Goal: Task Accomplishment & Management: Complete application form

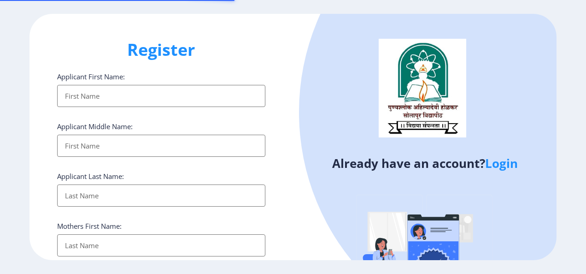
select select
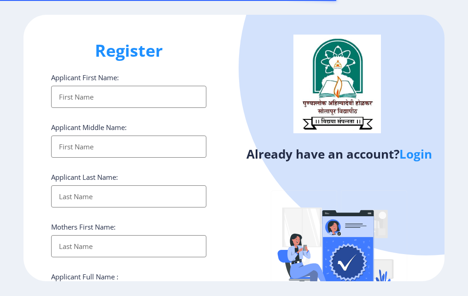
select select
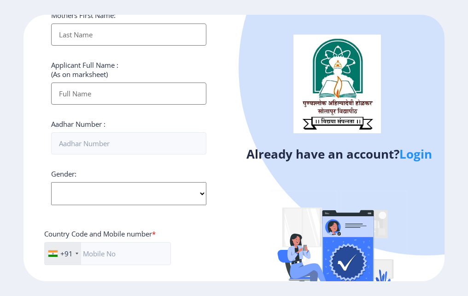
scroll to position [229, 0]
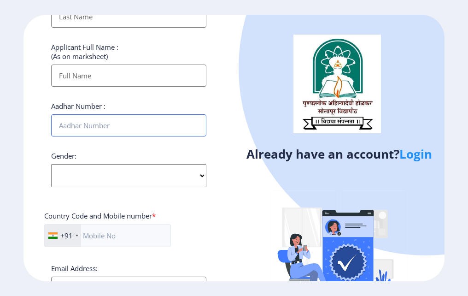
click at [141, 123] on input "Aadhar Number :" at bounding box center [128, 125] width 155 height 22
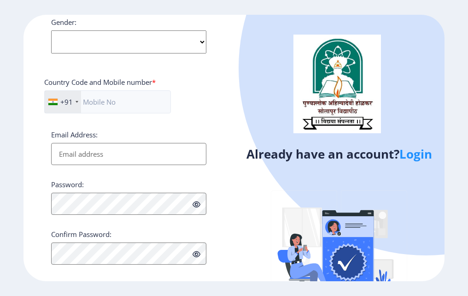
scroll to position [375, 0]
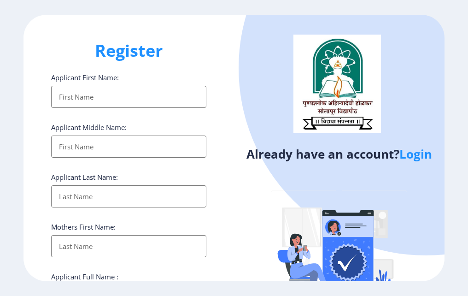
select select
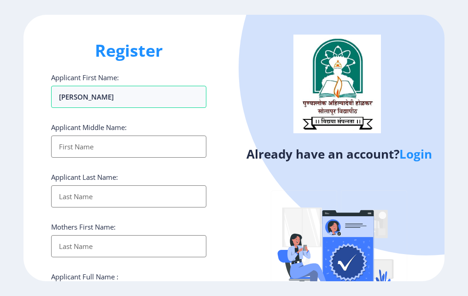
type input "LAVANYA"
type input "RAGHUNATH"
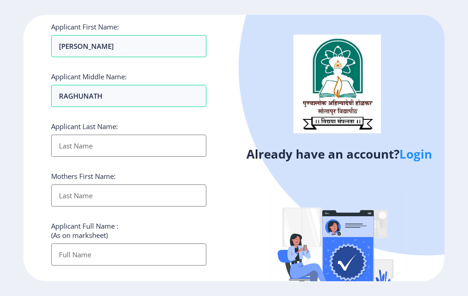
scroll to position [51, 0]
type input "ANDE"
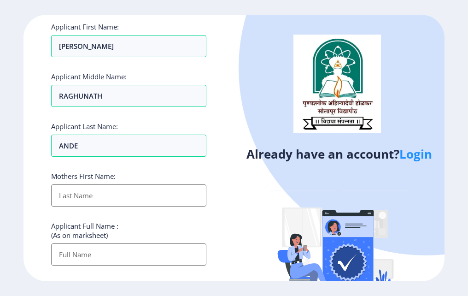
click at [94, 195] on input "Applicant First Name:" at bounding box center [128, 195] width 155 height 22
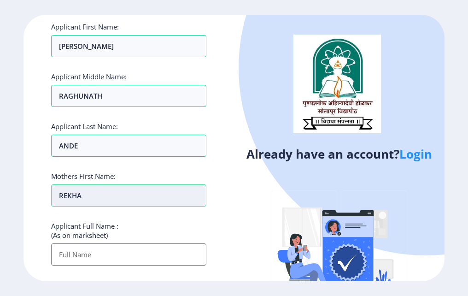
type input "REKHA"
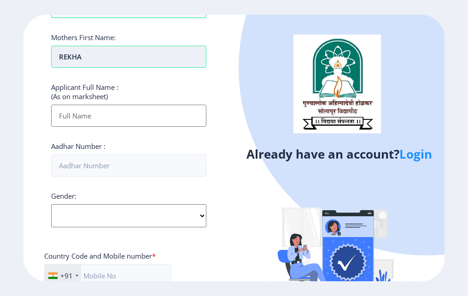
scroll to position [190, 0]
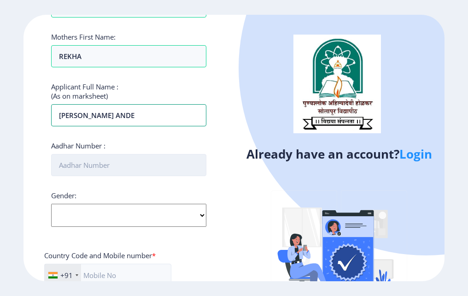
type input "LAVANYA RAGHUNATH ANDE"
click at [102, 173] on input "Aadhar Number :" at bounding box center [128, 165] width 155 height 22
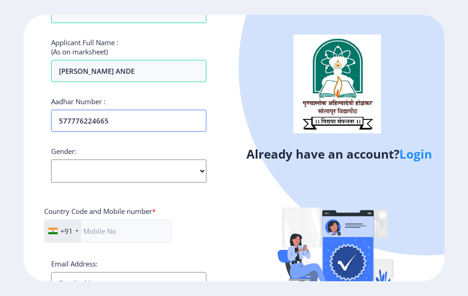
scroll to position [235, 0]
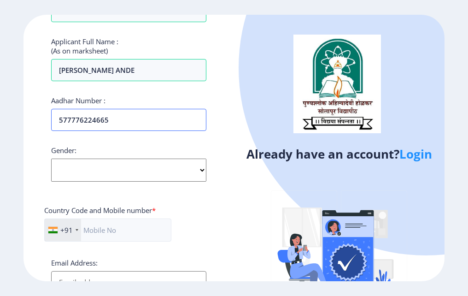
type input "577776224665"
click at [126, 176] on select "Select Gender Male Female Other" at bounding box center [128, 169] width 155 height 23
select select "[DEMOGRAPHIC_DATA]"
click at [51, 158] on select "Select Gender Male Female Other" at bounding box center [128, 169] width 155 height 23
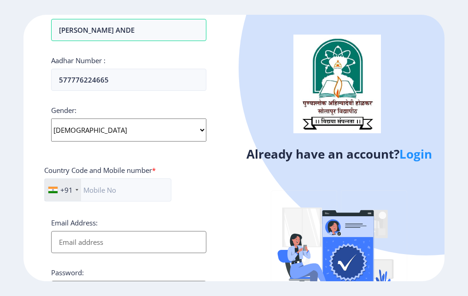
scroll to position [276, 0]
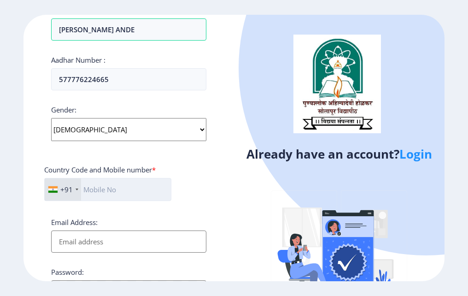
click at [131, 194] on input "text" at bounding box center [107, 189] width 127 height 23
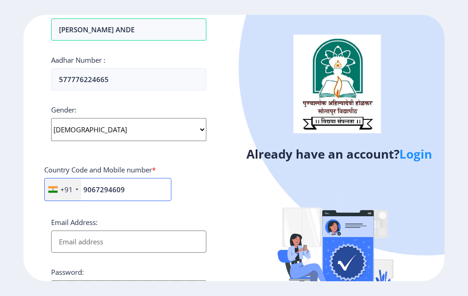
scroll to position [297, 0]
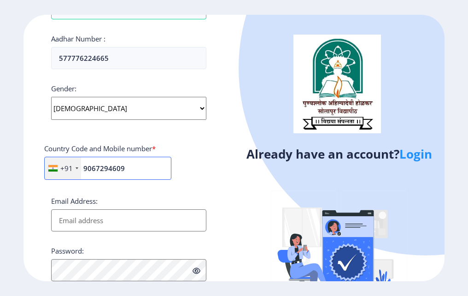
type input "9067294609"
click at [150, 224] on input "Email Address:" at bounding box center [128, 220] width 155 height 22
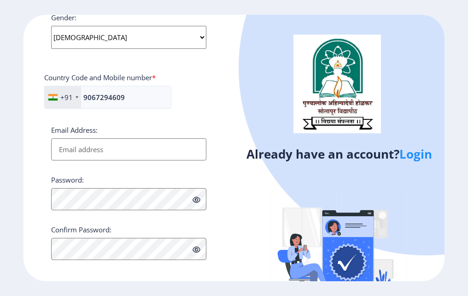
scroll to position [368, 0]
type input "lavanyaande8@gmail.com"
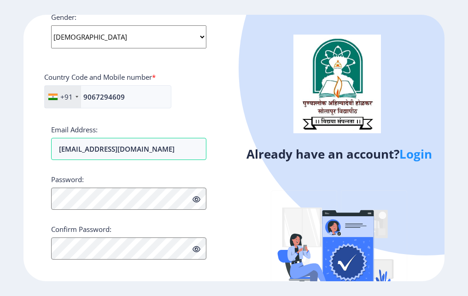
click at [196, 201] on icon at bounding box center [197, 199] width 8 height 7
click at [199, 197] on icon at bounding box center [197, 199] width 8 height 7
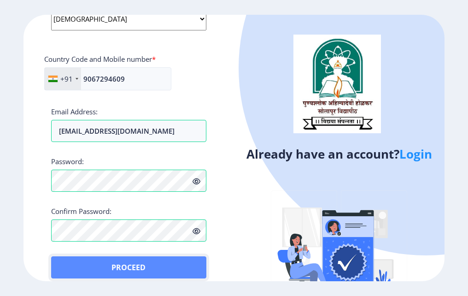
click at [59, 264] on button "Proceed" at bounding box center [128, 267] width 155 height 22
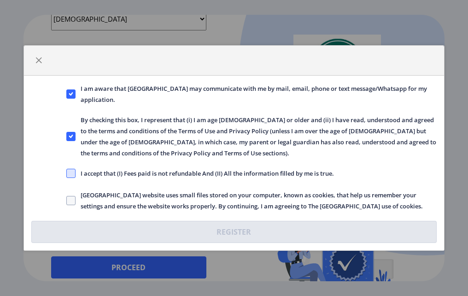
click at [73, 175] on span at bounding box center [70, 173] width 9 height 9
click at [67, 174] on input "I accept that (I) Fees paid is not refundable And (II) All the information fill…" at bounding box center [66, 173] width 0 height 0
checkbox input "true"
click at [70, 199] on span at bounding box center [70, 200] width 9 height 9
click at [67, 200] on input "Solapur University website uses small files stored on your computer, known as c…" at bounding box center [66, 200] width 0 height 0
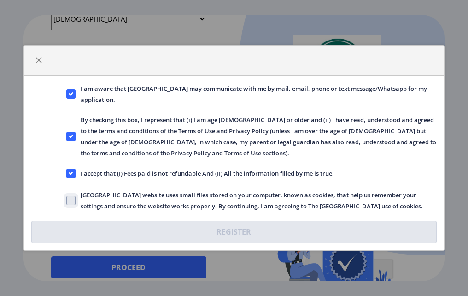
checkbox input "true"
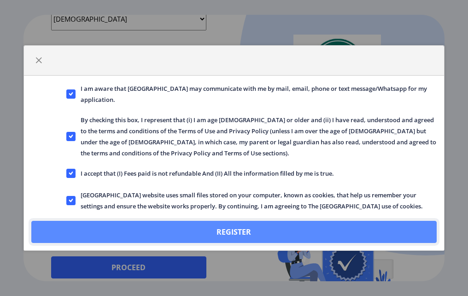
click at [276, 229] on button "Register" at bounding box center [233, 232] width 405 height 22
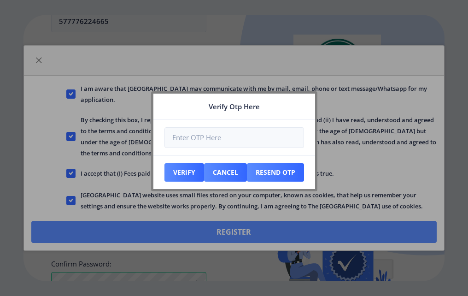
scroll to position [439, 0]
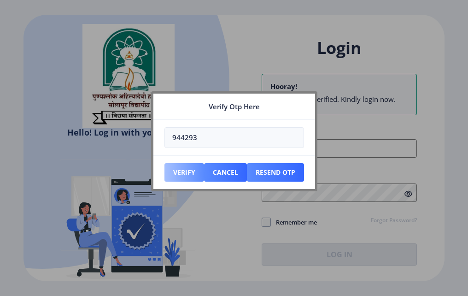
type input "944293"
click at [189, 173] on button "Verify" at bounding box center [184, 172] width 40 height 18
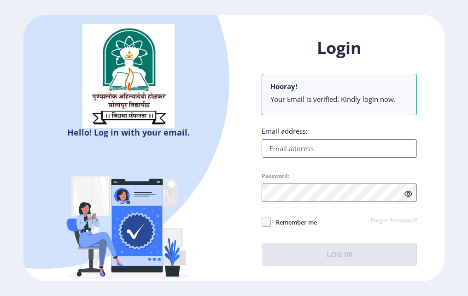
click at [293, 138] on div "Email address:" at bounding box center [339, 141] width 155 height 31
click at [296, 145] on input "Email address:" at bounding box center [339, 148] width 155 height 18
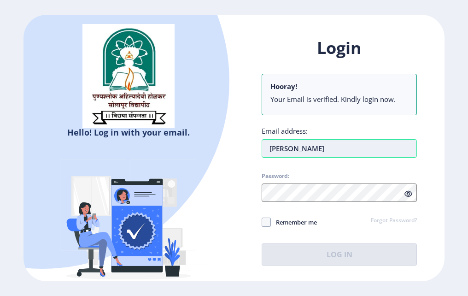
click at [307, 147] on input "lavan" at bounding box center [339, 148] width 155 height 18
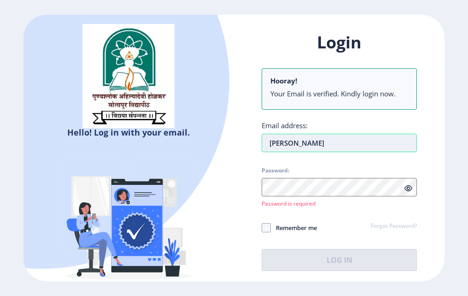
type input "lavanyaande8@gmail.com"
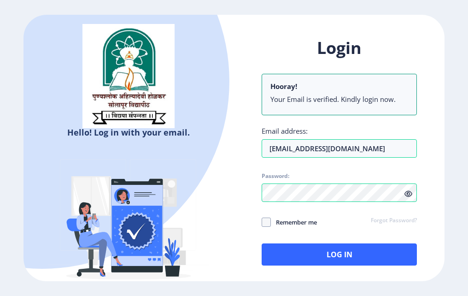
click at [408, 196] on icon at bounding box center [409, 193] width 8 height 7
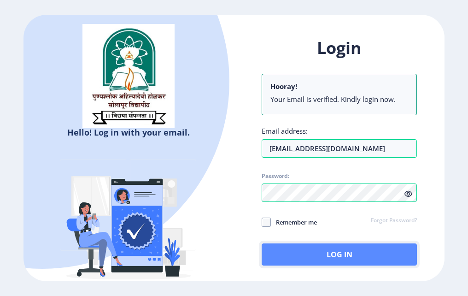
click at [293, 254] on button "Log In" at bounding box center [339, 254] width 155 height 22
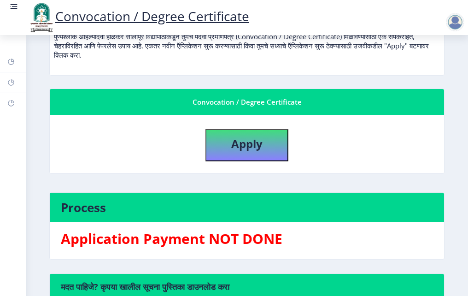
scroll to position [138, 0]
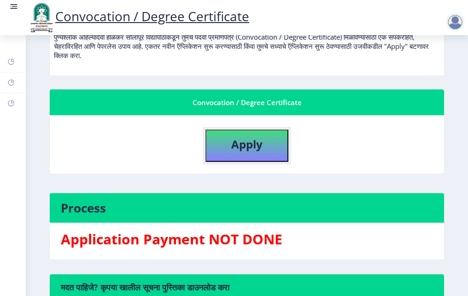
click at [260, 138] on b "Apply" at bounding box center [246, 143] width 31 height 15
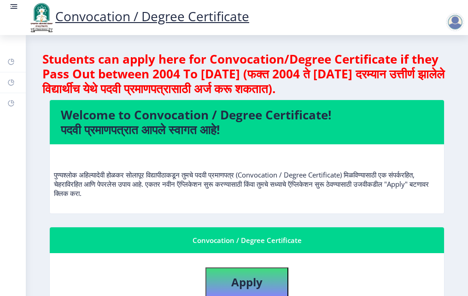
select select
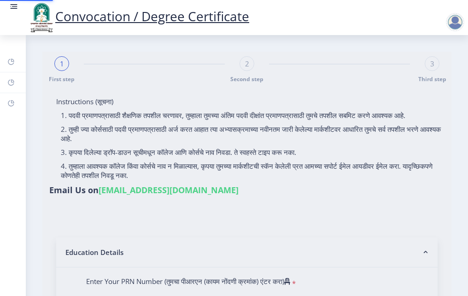
type input "LAVANYA RAGHUNATH ANDE"
type input "REKHA"
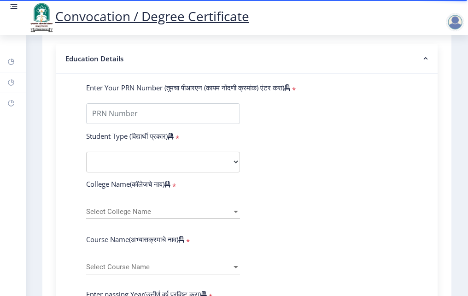
scroll to position [194, 0]
click at [199, 167] on select "Select Student Type Regular External" at bounding box center [163, 161] width 154 height 21
click at [188, 163] on select "Select Student Type Regular External" at bounding box center [163, 161] width 154 height 21
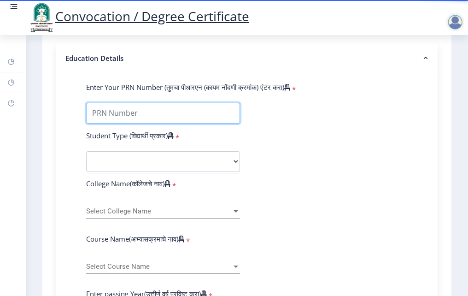
click at [191, 122] on input "Enter Your PRN Number (तुमचा पीआरएन (कायम नोंदणी क्रमांक) एंटर करा)" at bounding box center [163, 113] width 154 height 21
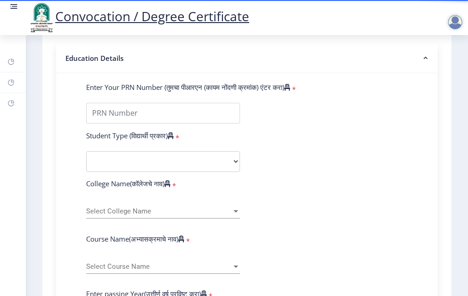
click at [185, 215] on div "Select College Name Select College Name" at bounding box center [163, 208] width 154 height 19
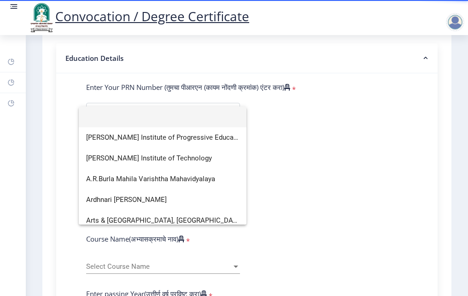
click at [344, 215] on div at bounding box center [234, 148] width 468 height 296
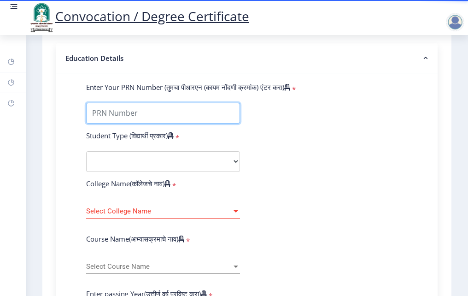
click at [220, 123] on input "Enter Your PRN Number (तुमचा पीआरएन (कायम नोंदणी क्रमांक) एंटर करा)" at bounding box center [163, 113] width 154 height 21
type input "202201008032118"
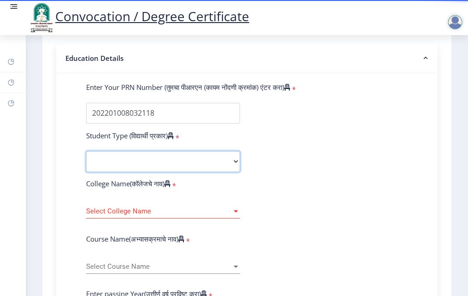
click at [200, 172] on select "Select Student Type Regular External" at bounding box center [163, 161] width 154 height 21
select select "Regular"
click at [86, 160] on select "Select Student Type Regular External" at bounding box center [163, 161] width 154 height 21
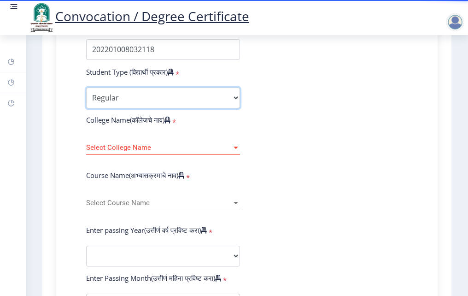
scroll to position [258, 0]
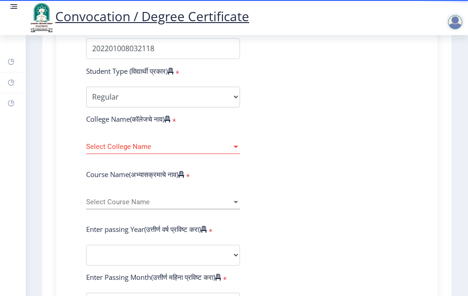
click at [228, 151] on span "Select College Name" at bounding box center [159, 147] width 146 height 8
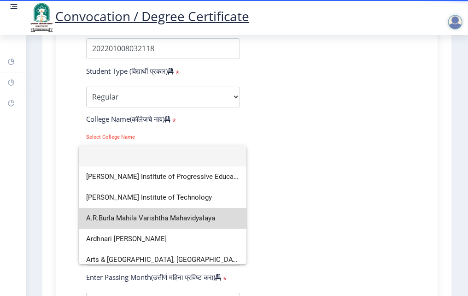
click at [202, 216] on span "A.R.Burla Mahila Varishtha Mahavidyalaya" at bounding box center [162, 218] width 153 height 21
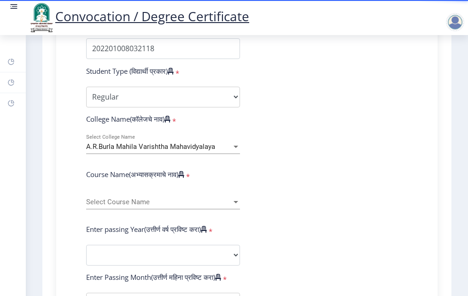
click at [300, 195] on form "Enter Your PRN Number (तुमचा पीआरएन (कायम नोंदणी क्रमांक) एंटर करा) * Student T…" at bounding box center [246, 262] width 335 height 488
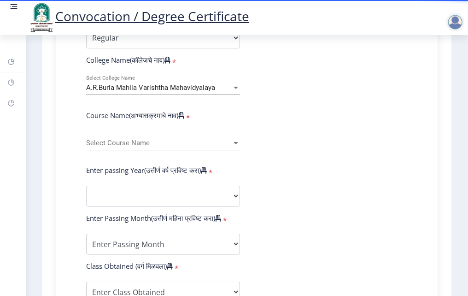
scroll to position [318, 0]
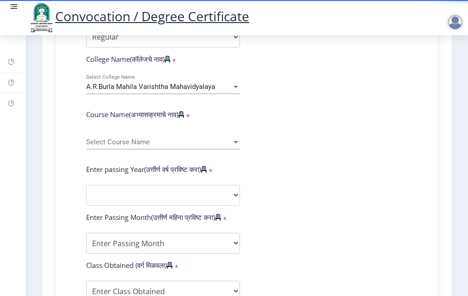
click at [238, 149] on div "Select Course Name Select Course Name" at bounding box center [163, 139] width 154 height 19
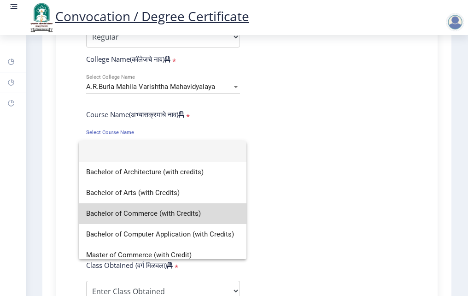
click at [188, 212] on span "Bachelor of Commerce (with Credits)" at bounding box center [162, 213] width 153 height 21
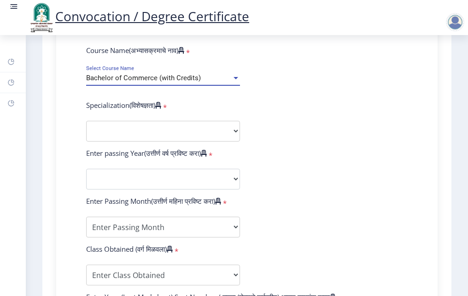
scroll to position [384, 0]
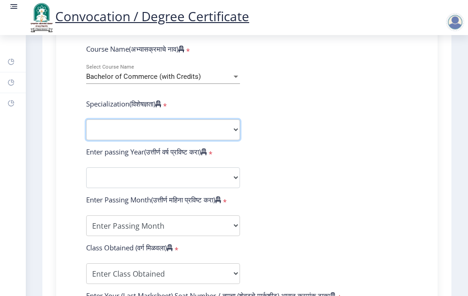
click at [229, 130] on select "Specialization Banking Advanced Accountancy Advanced Banking Advanced Cost Acco…" at bounding box center [163, 129] width 154 height 21
select select "Advanced Accountancy"
click at [86, 128] on select "Specialization Banking Advanced Accountancy Advanced Banking Advanced Cost Acco…" at bounding box center [163, 129] width 154 height 21
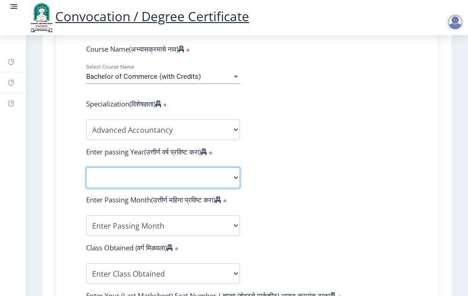
click at [205, 188] on select "2025 2024 2023 2022 2021 2020 2019 2018 2017 2016 2015 2014 2013 2012 2011 2010…" at bounding box center [163, 177] width 154 height 21
select select "2025"
click at [86, 176] on select "2025 2024 2023 2022 2021 2020 2019 2018 2017 2016 2015 2014 2013 2012 2011 2010…" at bounding box center [163, 177] width 154 height 21
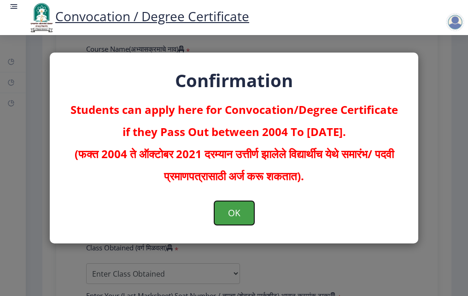
click at [232, 217] on button "OK" at bounding box center [234, 213] width 40 height 24
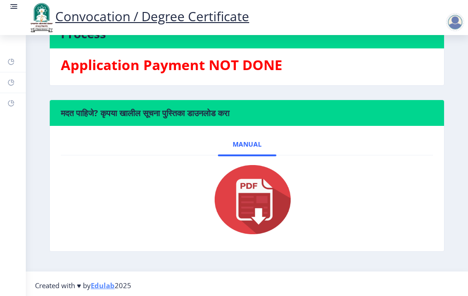
scroll to position [313, 0]
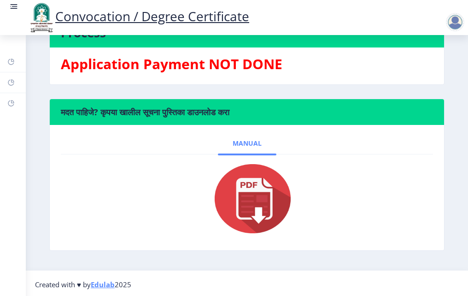
click at [247, 148] on link "Manual" at bounding box center [247, 143] width 59 height 22
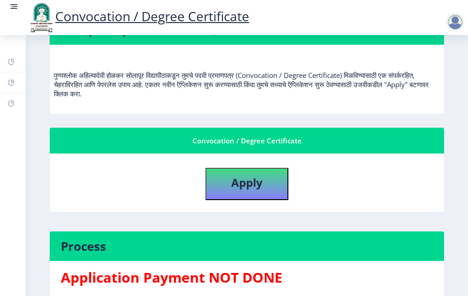
scroll to position [0, 0]
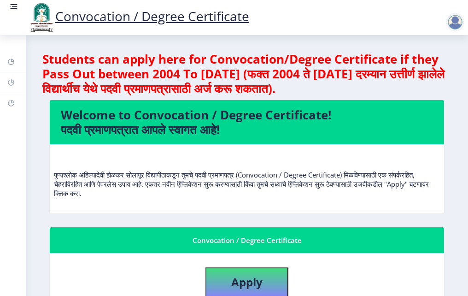
click at [463, 27] on div at bounding box center [457, 22] width 22 height 18
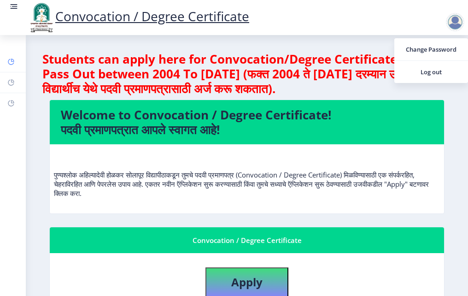
click at [10, 64] on rect at bounding box center [10, 61] width 7 height 7
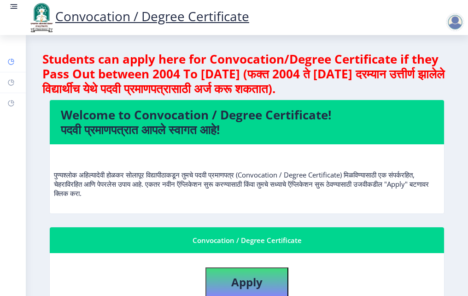
click at [10, 61] on rect at bounding box center [10, 61] width 7 height 7
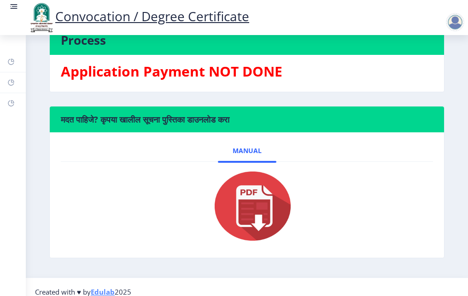
scroll to position [315, 0]
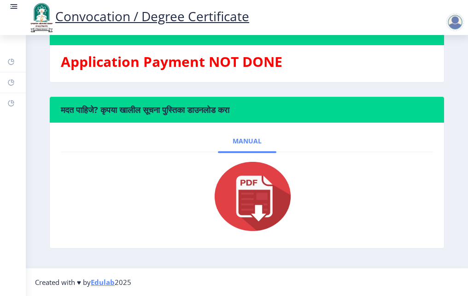
click at [246, 140] on span "Manual" at bounding box center [247, 140] width 29 height 7
